Goal: Task Accomplishment & Management: Manage account settings

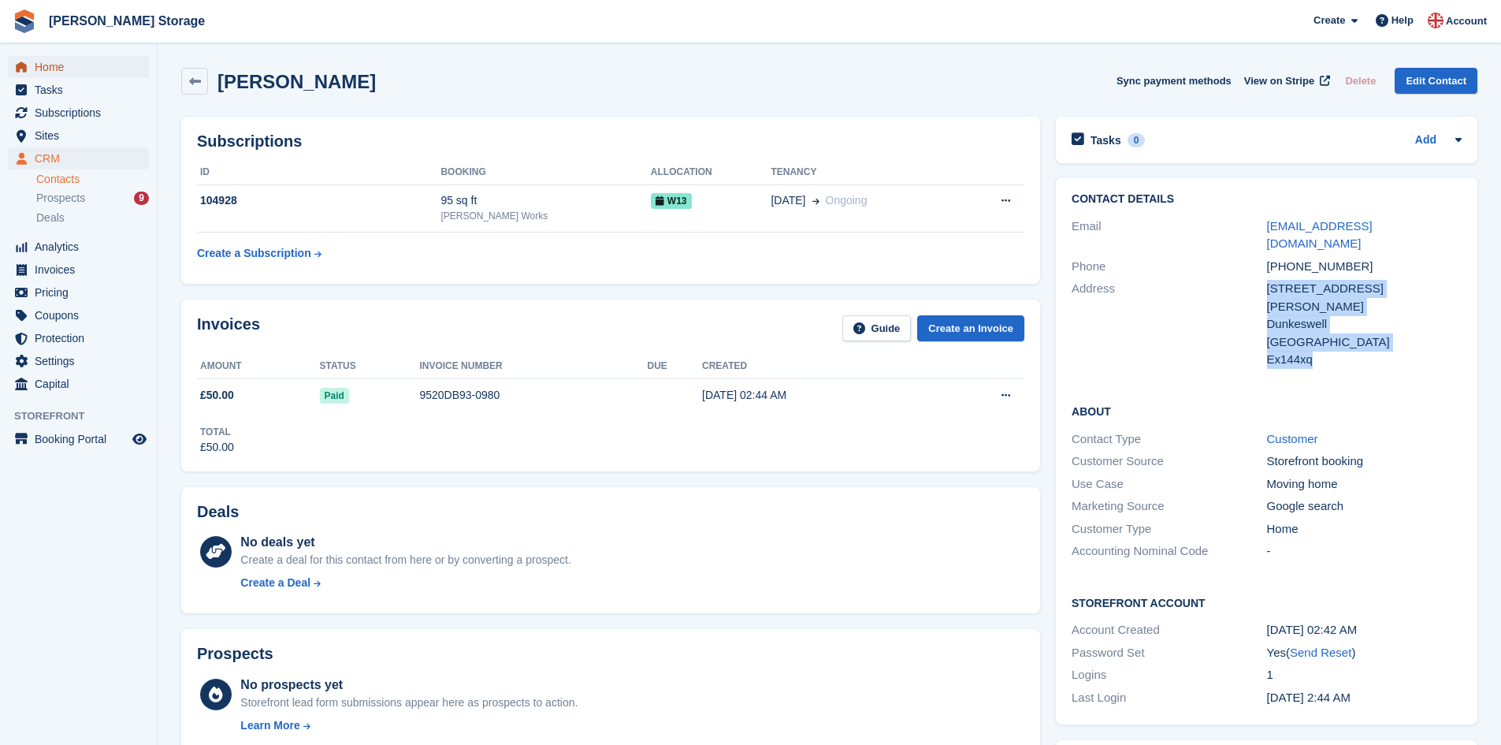
click at [71, 71] on span "Home" at bounding box center [82, 67] width 95 height 22
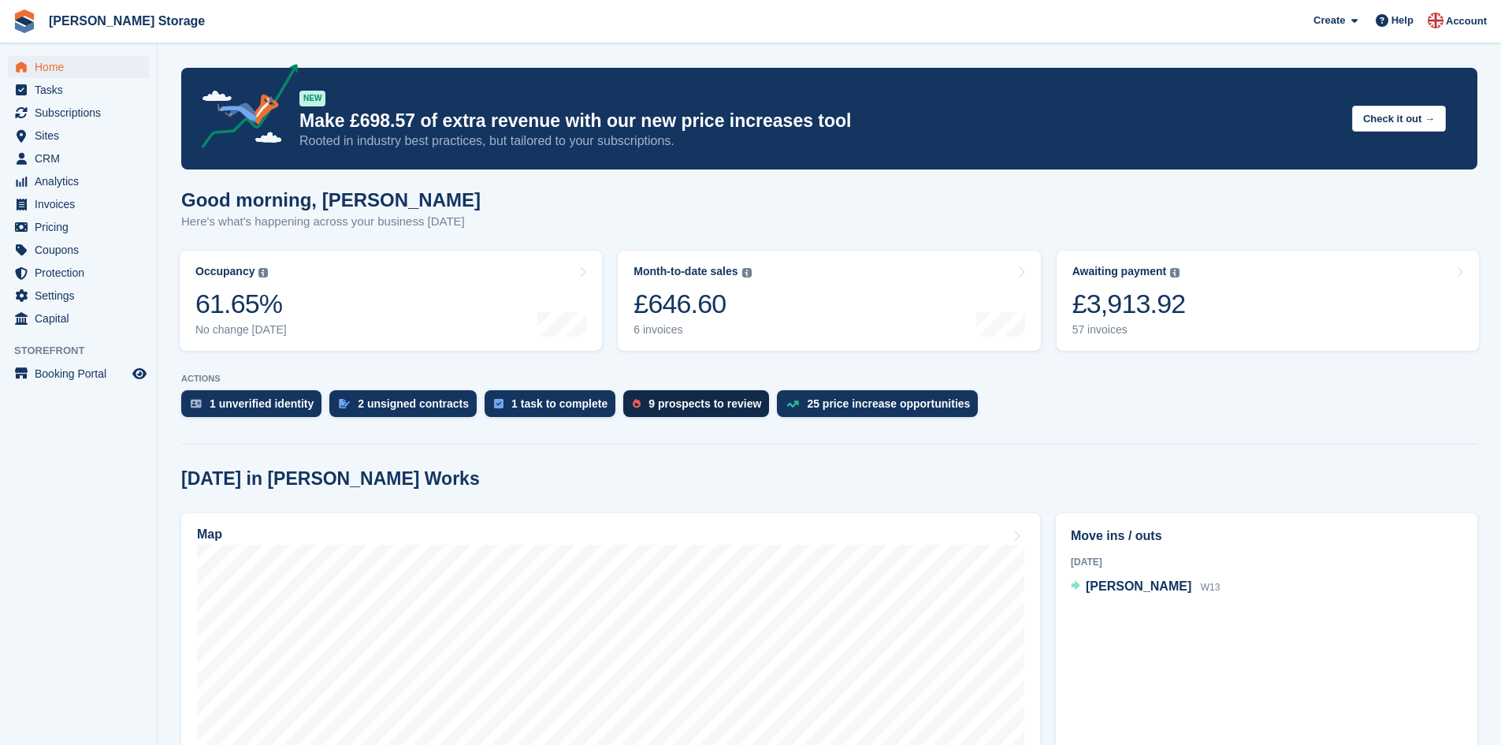
click at [676, 400] on div "9 prospects to review" at bounding box center [704, 403] width 113 height 13
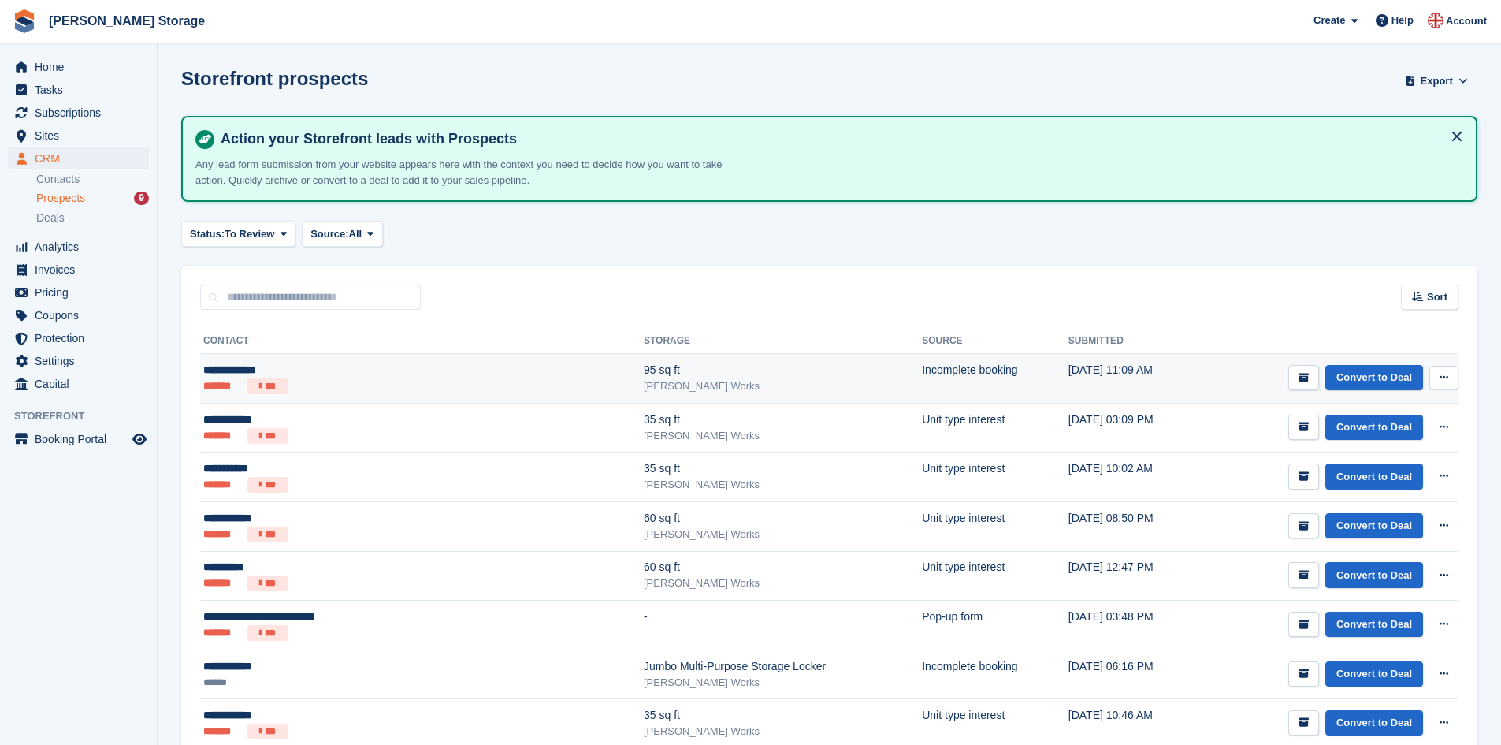
click at [407, 382] on ul "******* ***" at bounding box center [346, 386] width 287 height 16
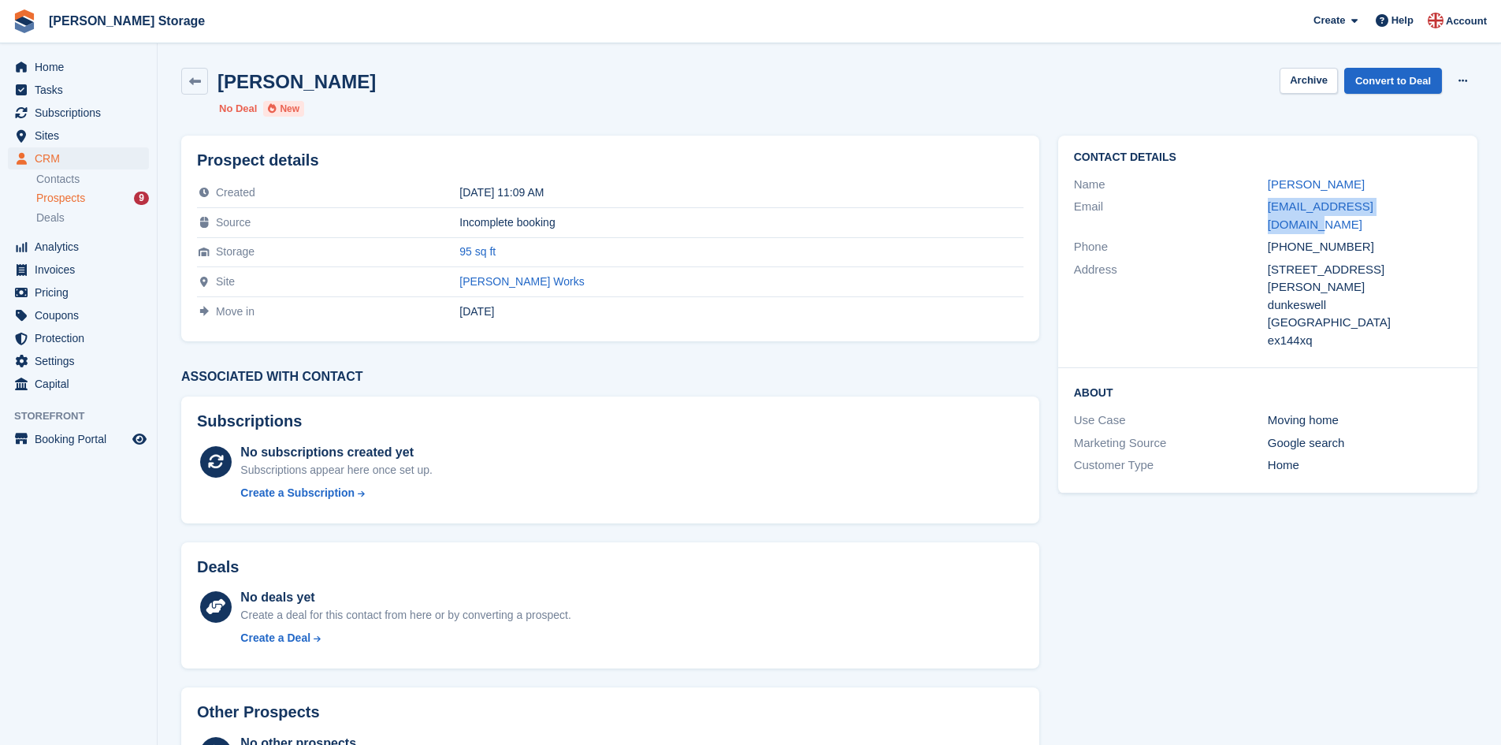
drag, startPoint x: 1258, startPoint y: 205, endPoint x: 1420, endPoint y: 202, distance: 161.5
click at [1420, 202] on div "Email [EMAIL_ADDRESS][DOMAIN_NAME]" at bounding box center [1268, 215] width 388 height 40
copy div "[EMAIL_ADDRESS][DOMAIN_NAME]"
click at [1462, 81] on icon at bounding box center [1462, 81] width 9 height 10
click at [1399, 105] on p "Delete prospect" at bounding box center [1401, 112] width 137 height 20
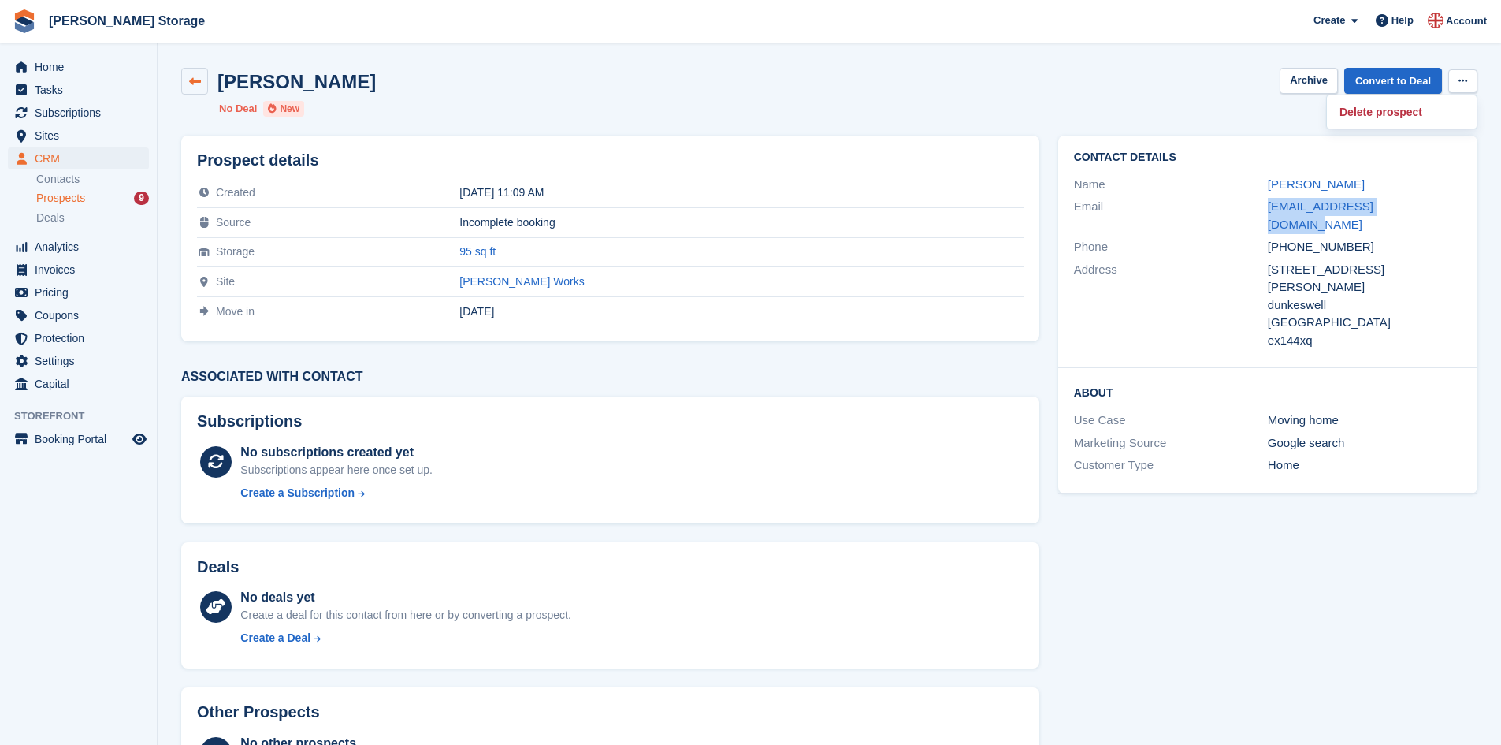
click at [189, 80] on icon at bounding box center [195, 82] width 12 height 12
